Goal: Task Accomplishment & Management: Complete application form

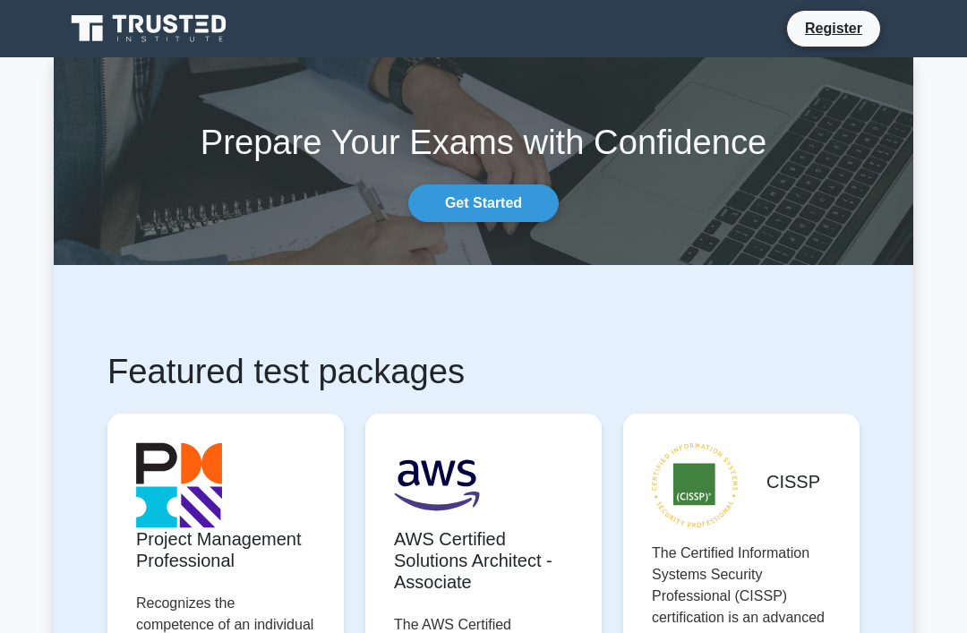
click at [185, 21] on icon at bounding box center [150, 29] width 172 height 34
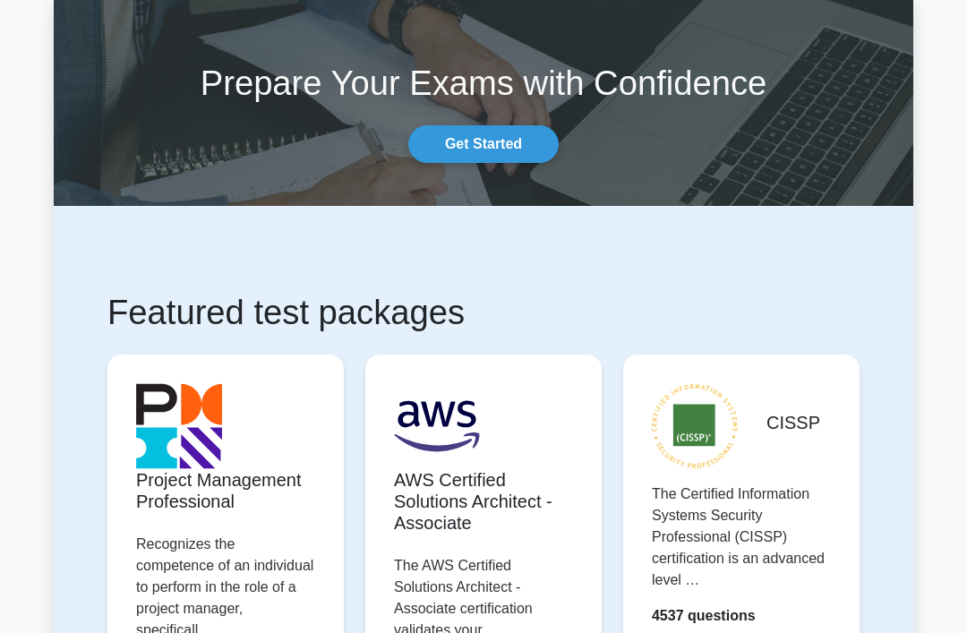
scroll to position [60, 0]
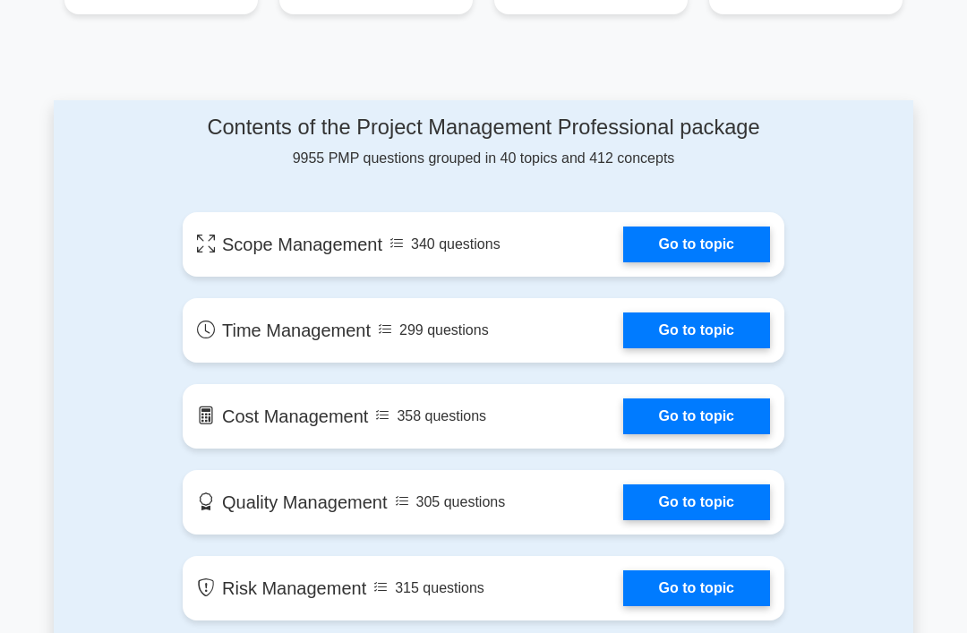
scroll to position [887, 0]
click at [702, 262] on link "Go to topic" at bounding box center [696, 245] width 147 height 36
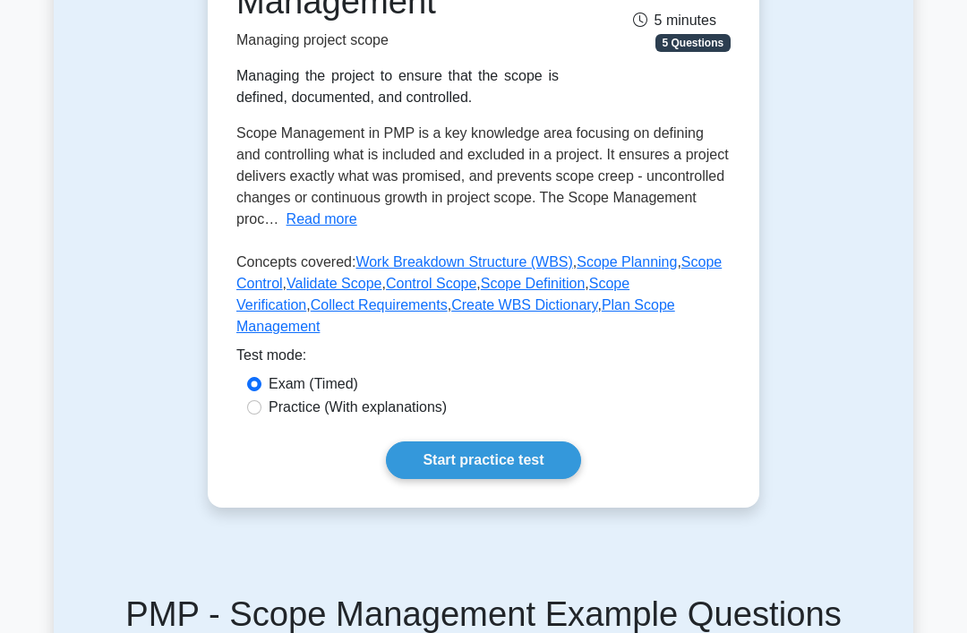
scroll to position [318, 0]
click at [430, 420] on div "Practice (With explanations)" at bounding box center [483, 408] width 494 height 23
click at [440, 413] on label "Practice (With explanations)" at bounding box center [358, 407] width 178 height 21
click at [261, 413] on input "Practice (With explanations)" at bounding box center [254, 407] width 14 height 14
radio input "true"
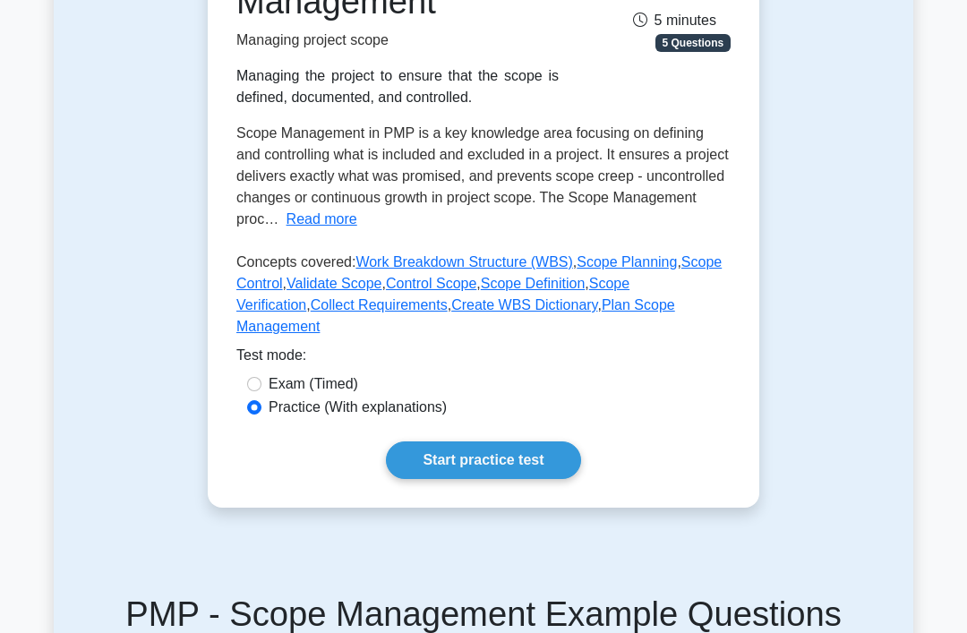
click at [424, 418] on label "Practice (With explanations)" at bounding box center [358, 407] width 178 height 21
click at [261, 415] on input "Practice (With explanations)" at bounding box center [254, 407] width 14 height 14
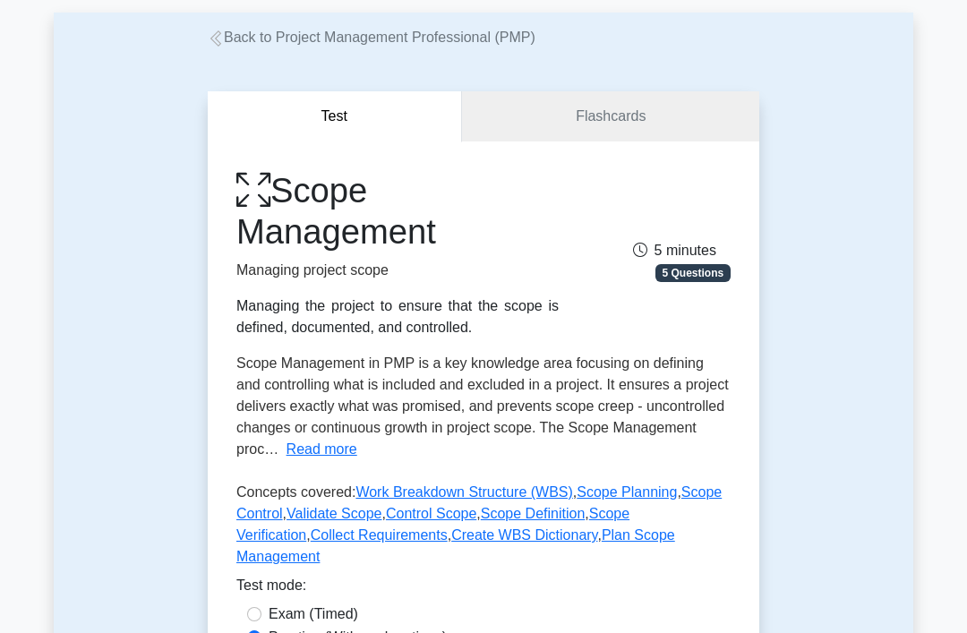
scroll to position [0, 0]
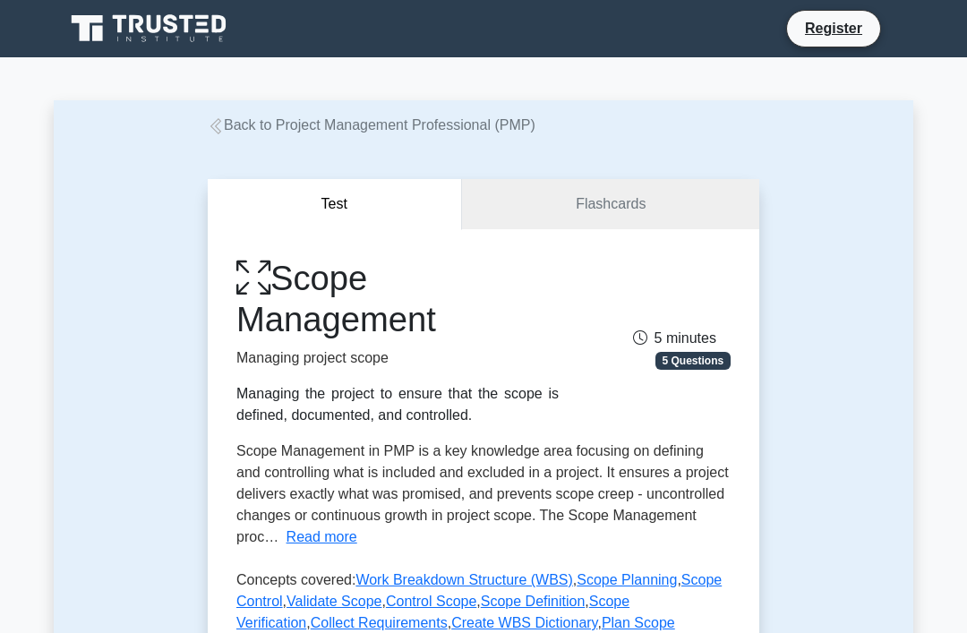
click at [827, 39] on link "Register" at bounding box center [833, 28] width 79 height 22
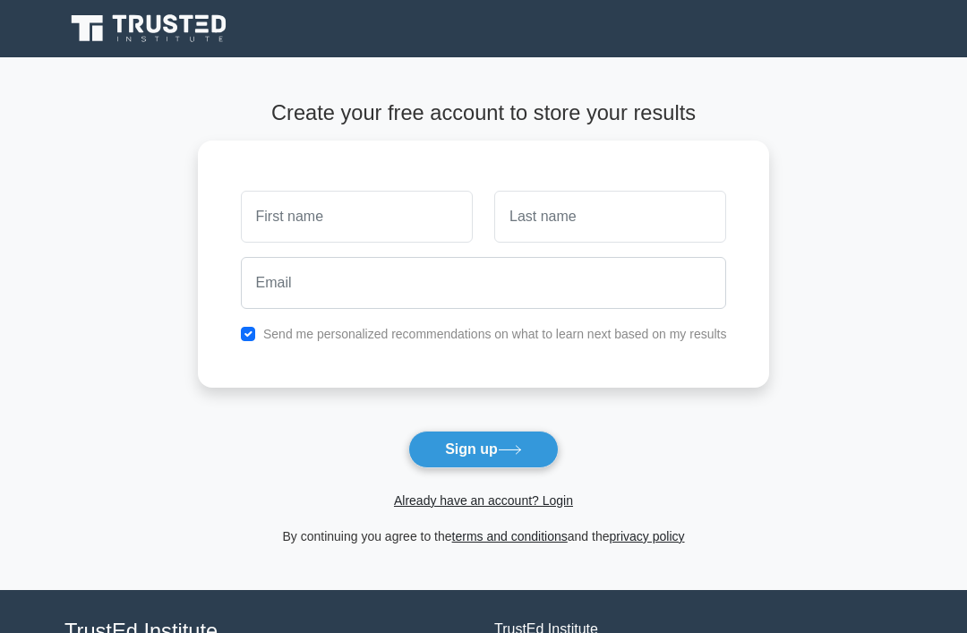
click at [376, 226] on input "text" at bounding box center [357, 217] width 232 height 52
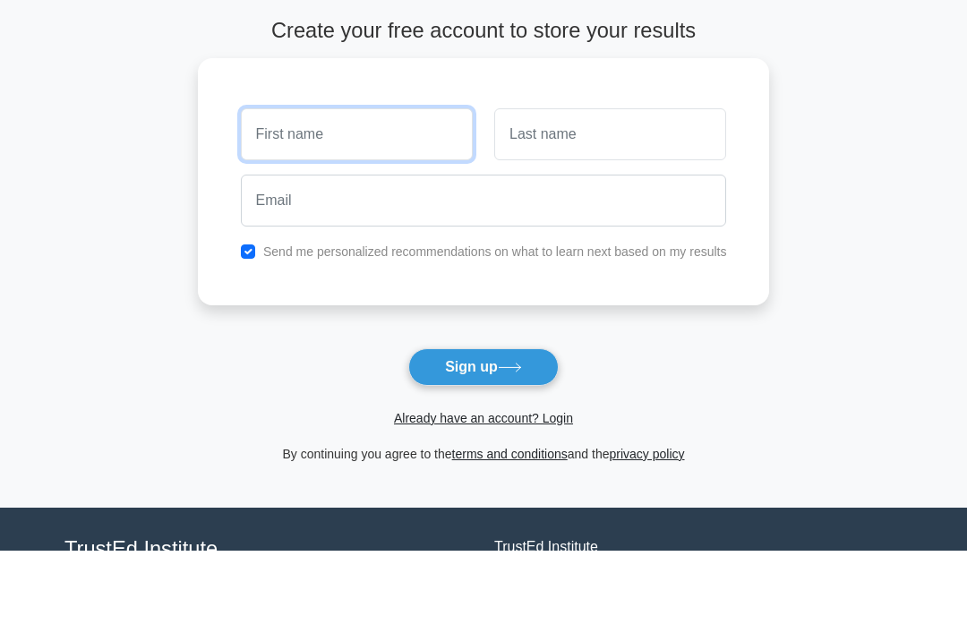
type input "Ammar"
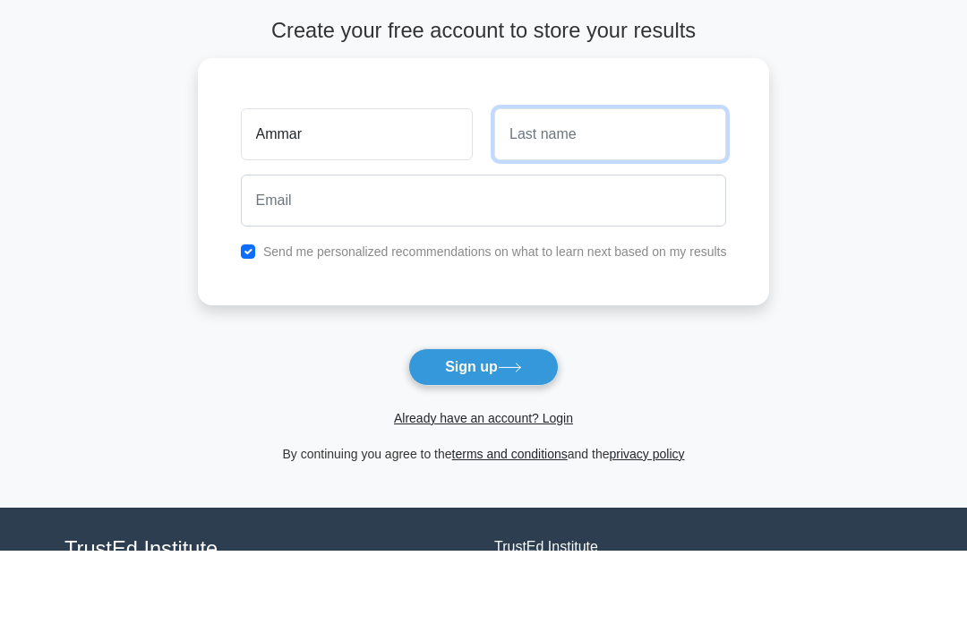
type input "Gomaa"
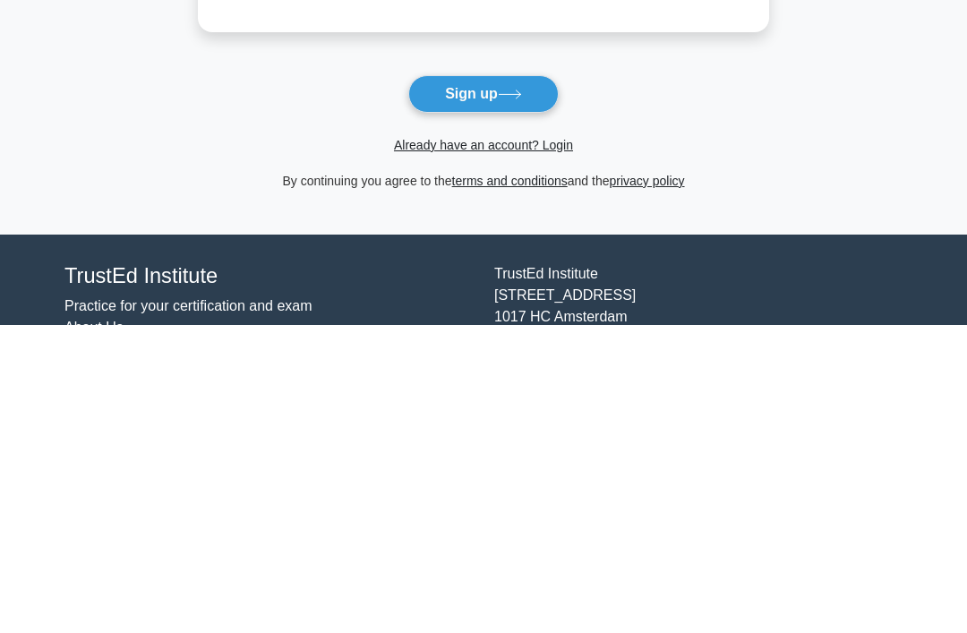
scroll to position [51, 0]
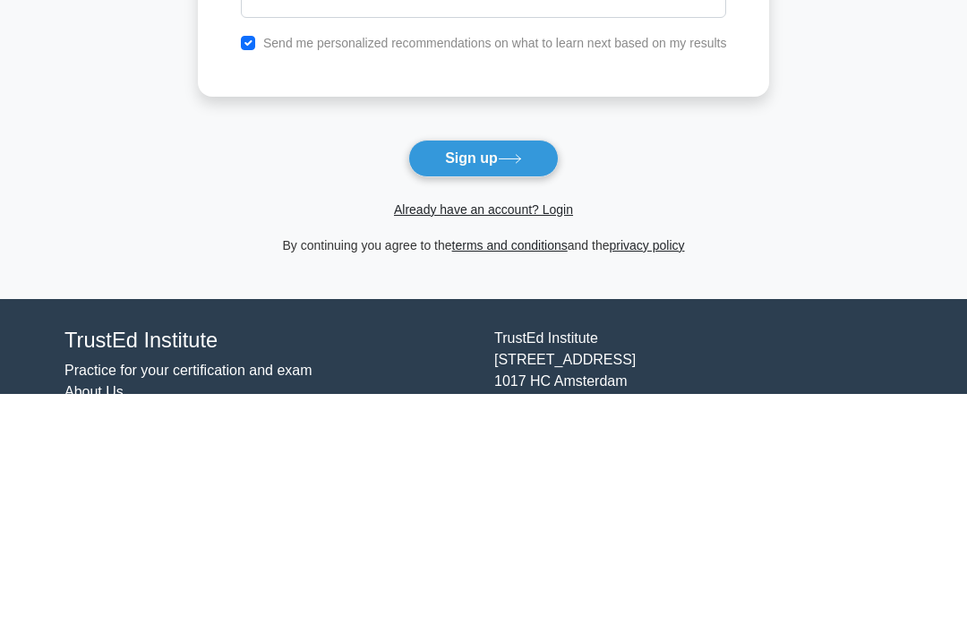
click at [545, 442] on link "Already have an account? Login" at bounding box center [483, 449] width 179 height 14
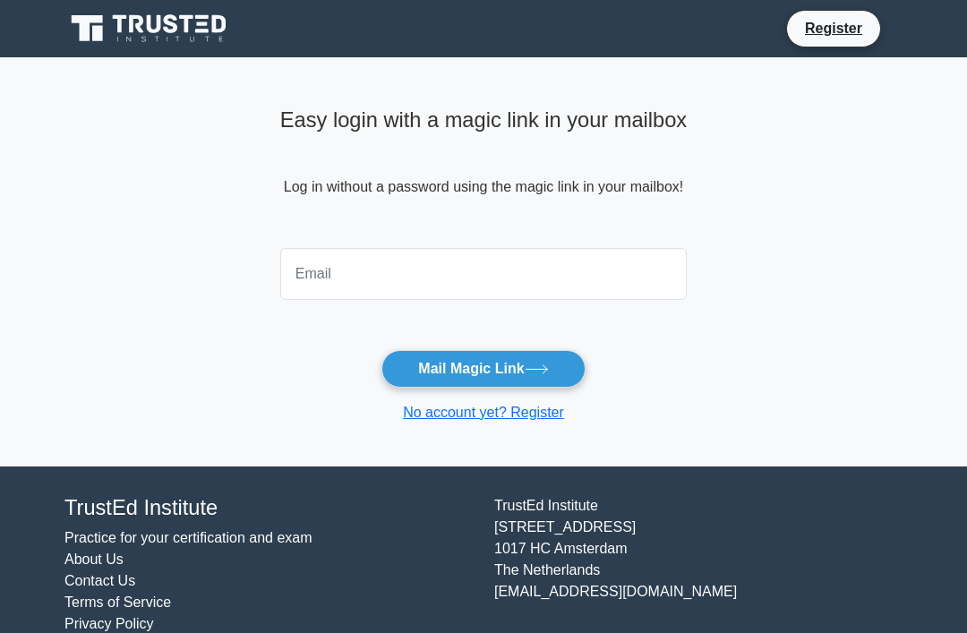
click at [650, 265] on input "email" at bounding box center [483, 274] width 406 height 52
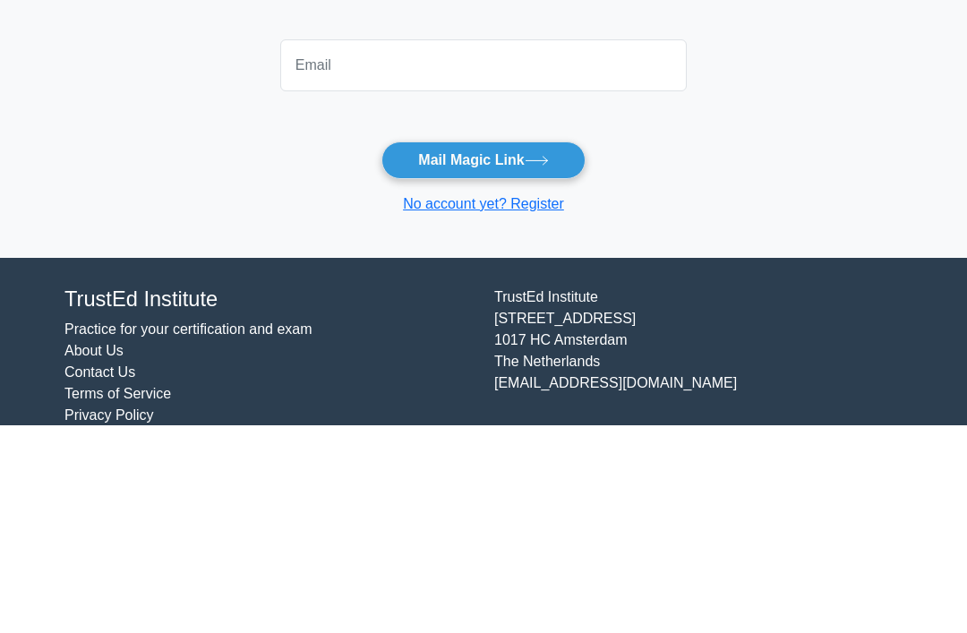
scroll to position [57, 0]
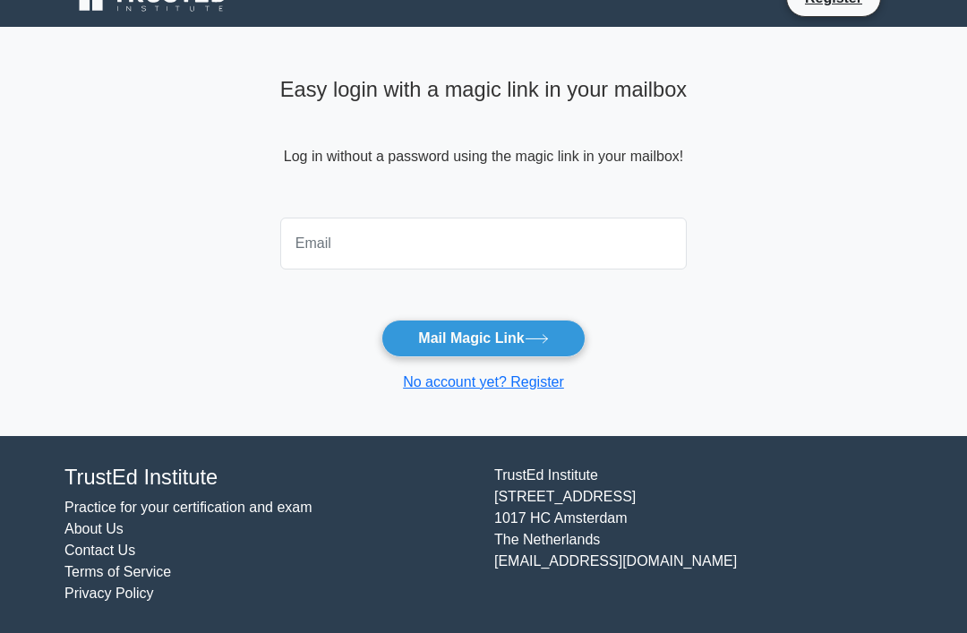
click at [877, 190] on main "Easy login with a magic link in your mailbox Log in without a password using th…" at bounding box center [483, 231] width 967 height 408
click at [530, 374] on link "No account yet? Register" at bounding box center [483, 381] width 161 height 15
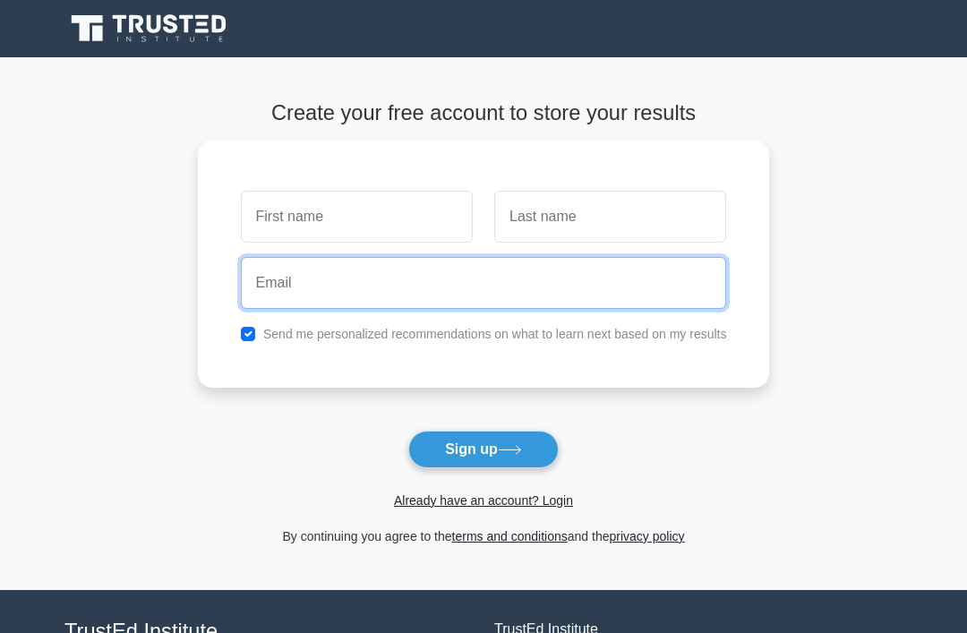
click at [576, 295] on input "email" at bounding box center [484, 283] width 486 height 52
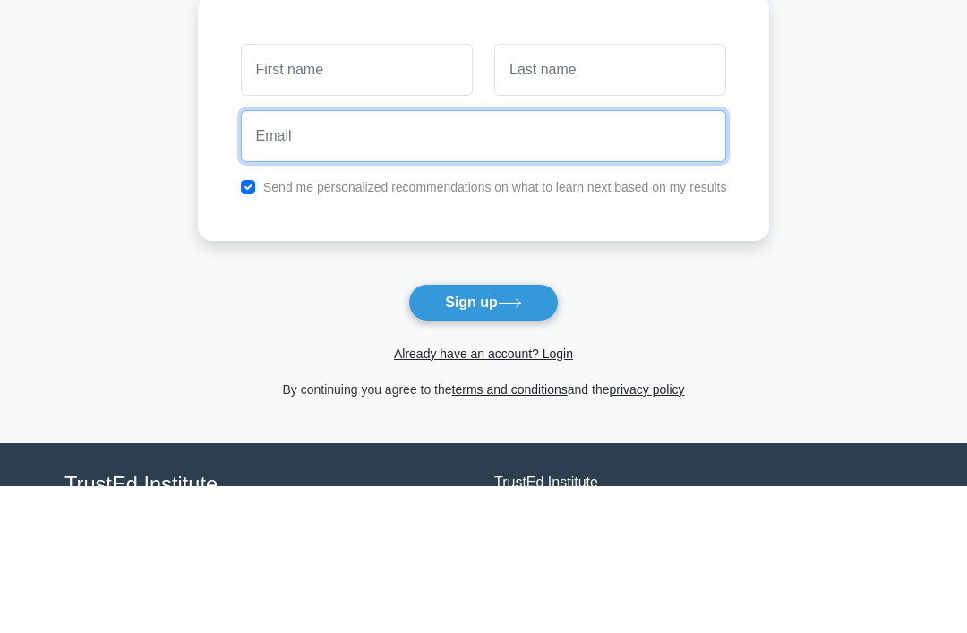
type input "[EMAIL_ADDRESS][DOMAIN_NAME]"
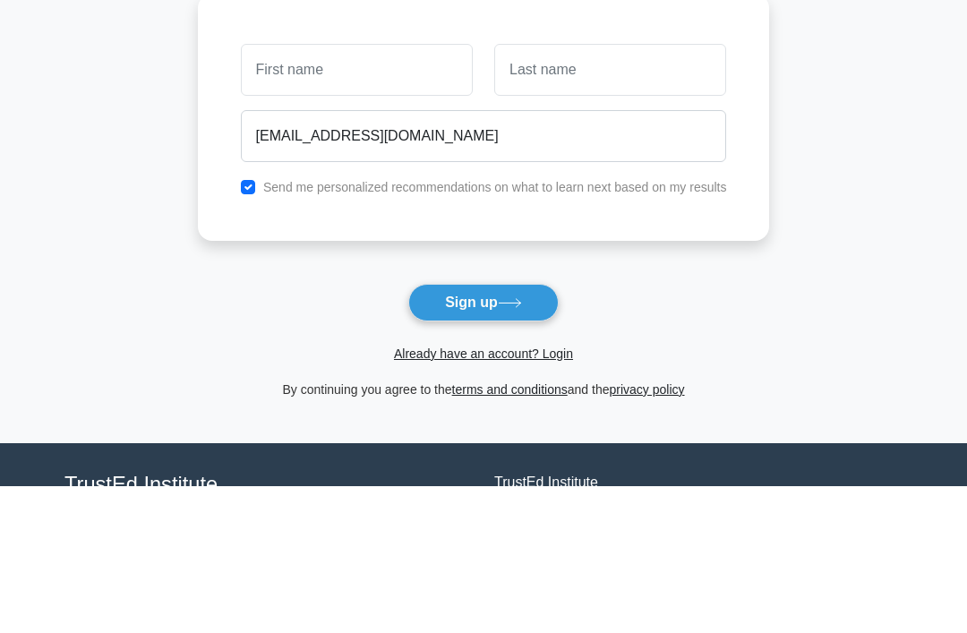
scroll to position [147, 0]
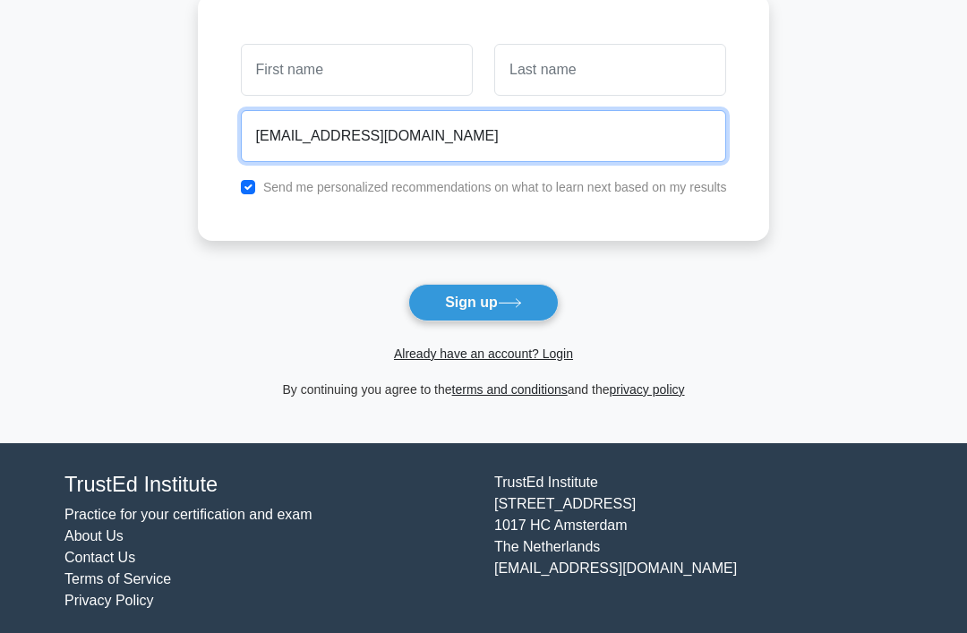
click at [272, 132] on input "indrawn_copy_2y@icloud.com" at bounding box center [484, 136] width 486 height 52
click at [245, 129] on input "indrawn_copy_2y@icloud.com" at bounding box center [484, 136] width 486 height 52
click at [244, 128] on input "indrawn_copy_2y@icloud.com" at bounding box center [484, 136] width 486 height 52
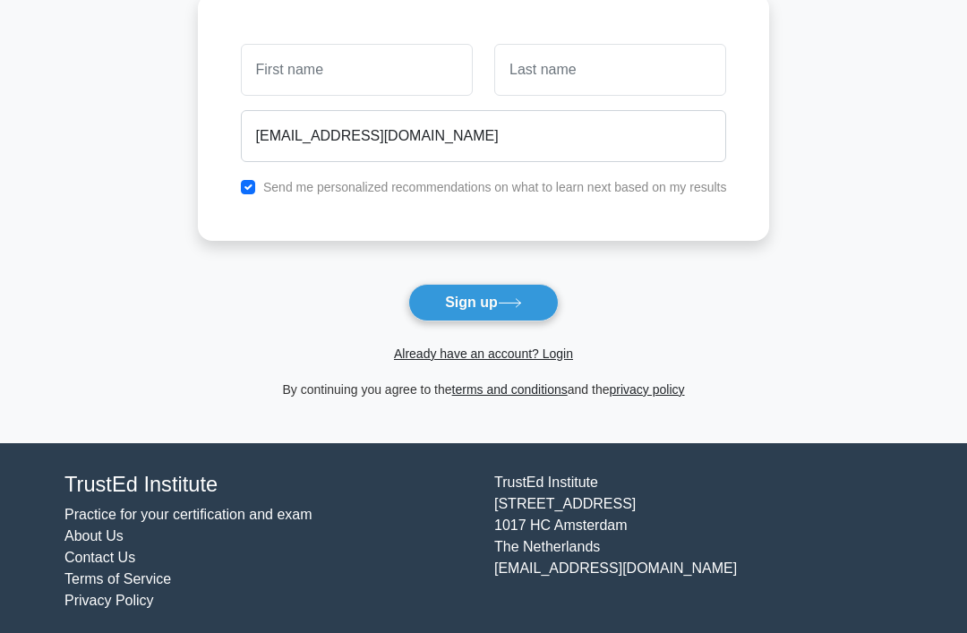
click at [870, 172] on main "Create your free account to store your results indrawn_copy_2y@icloud.com Send …" at bounding box center [483, 176] width 967 height 532
click at [546, 359] on link "Already have an account? Login" at bounding box center [483, 353] width 179 height 14
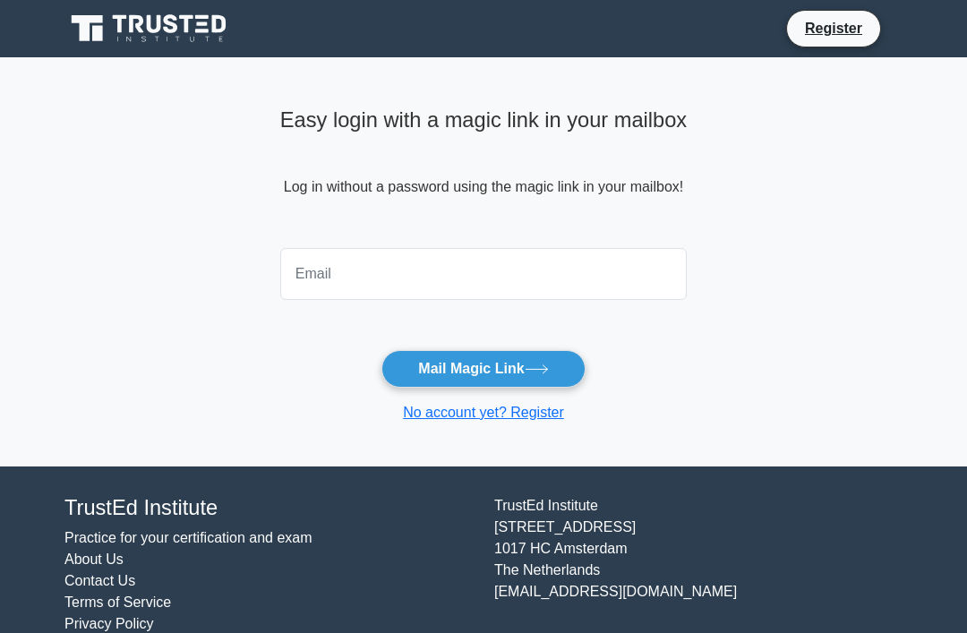
click at [605, 261] on input "email" at bounding box center [483, 274] width 406 height 52
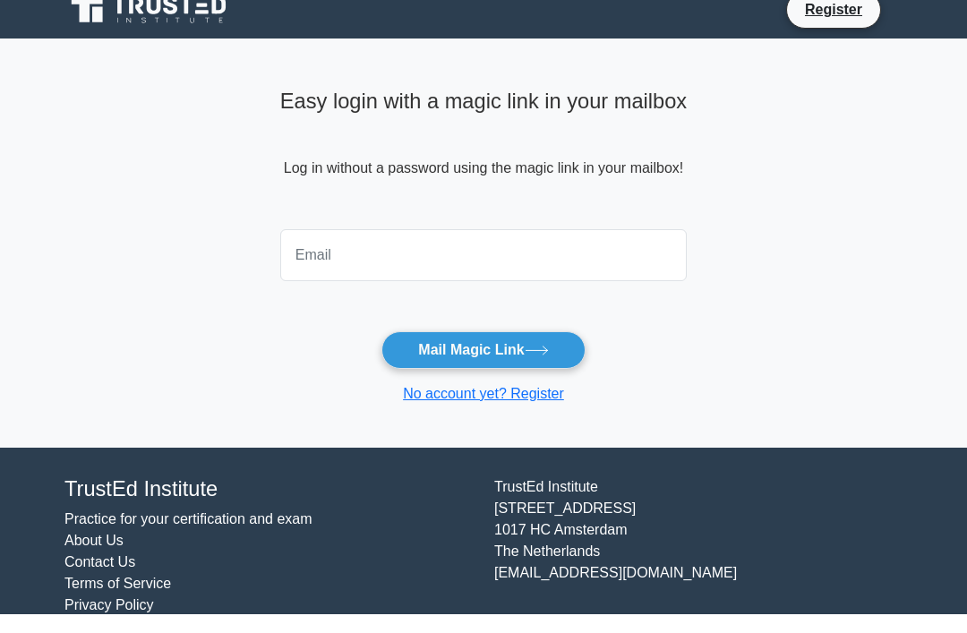
click at [568, 248] on input "email" at bounding box center [483, 274] width 406 height 52
type input "[EMAIL_ADDRESS][DOMAIN_NAME]"
click at [833, 227] on main "Easy login with a magic link in your mailbox Log in without a password using th…" at bounding box center [483, 261] width 967 height 408
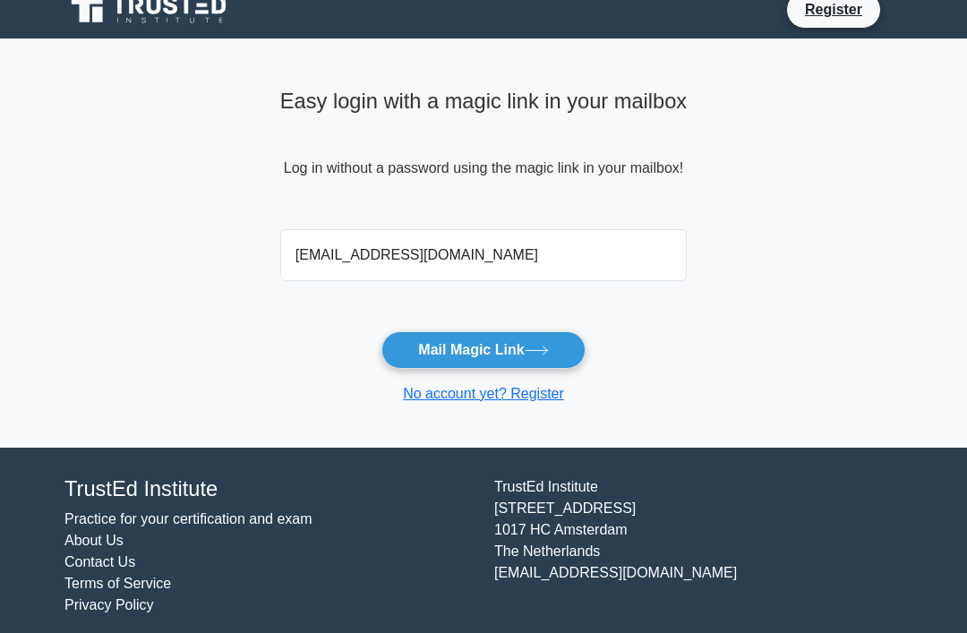
click at [554, 343] on button "Mail Magic Link" at bounding box center [482, 350] width 203 height 38
